Goal: Navigation & Orientation: Find specific page/section

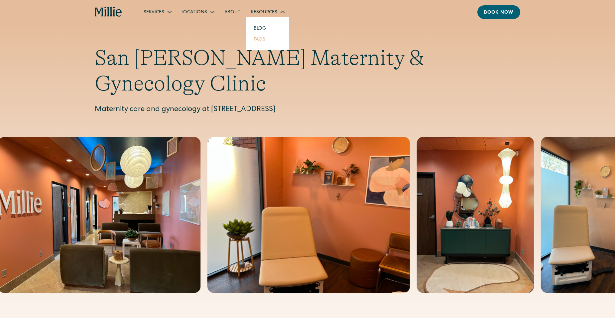
click at [257, 41] on link "FAQs" at bounding box center [259, 39] width 22 height 11
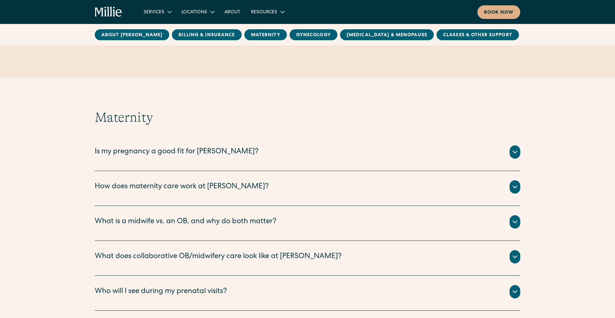
scroll to position [532, 0]
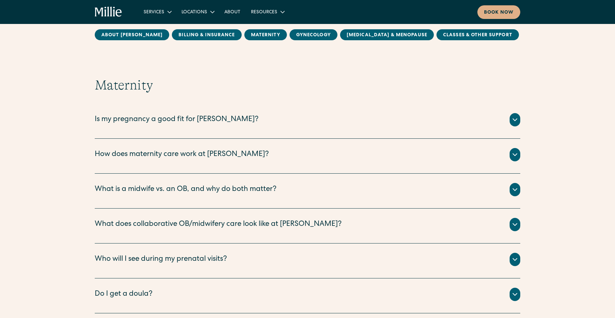
click at [514, 224] on icon at bounding box center [515, 224] width 4 height 2
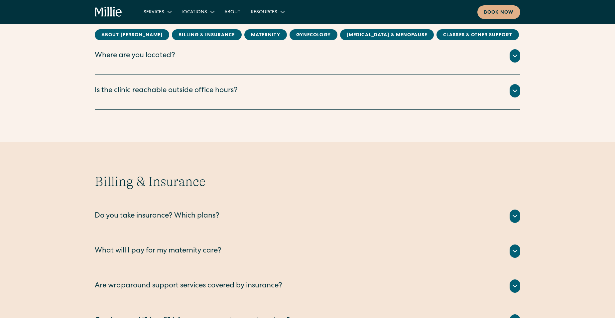
scroll to position [66, 0]
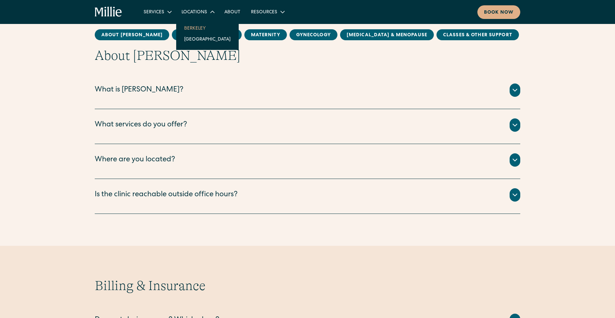
click at [197, 28] on link "Berkeley" at bounding box center [207, 28] width 57 height 11
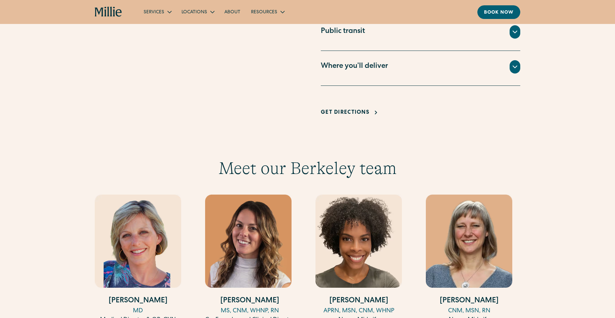
scroll to position [465, 0]
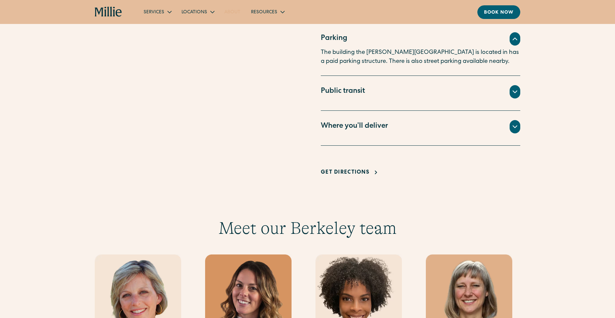
click at [229, 11] on link "About" at bounding box center [232, 11] width 27 height 11
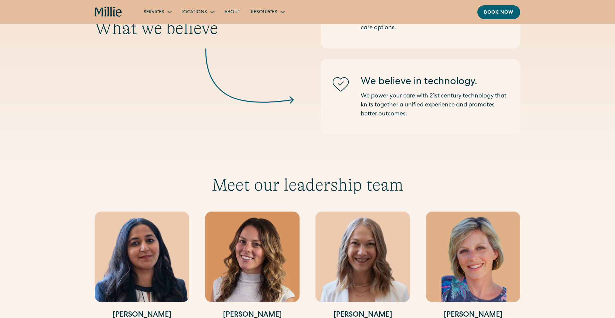
scroll to position [1130, 0]
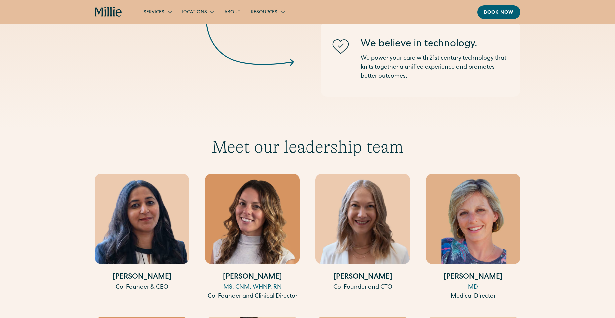
click at [150, 220] on img at bounding box center [142, 219] width 94 height 90
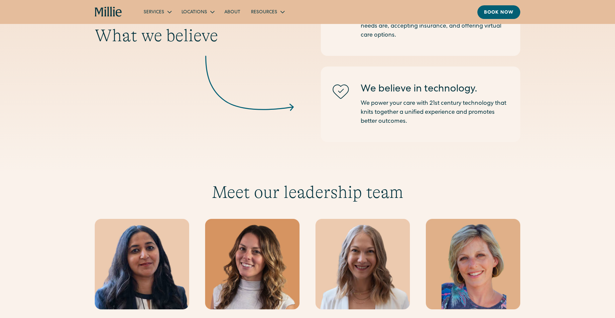
scroll to position [1097, 0]
